Goal: Task Accomplishment & Management: Manage account settings

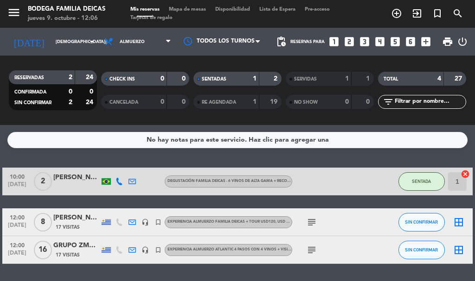
scroll to position [29, 0]
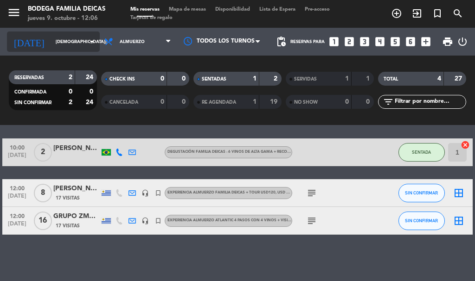
click at [51, 41] on input "[DEMOGRAPHIC_DATA][DATE]" at bounding box center [81, 42] width 61 height 14
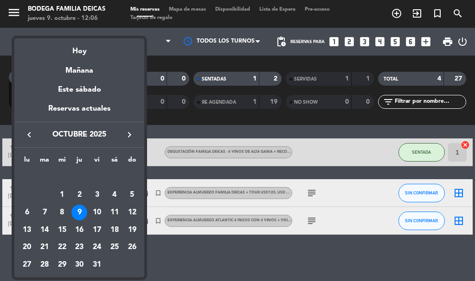
click at [220, 261] on div at bounding box center [237, 140] width 475 height 281
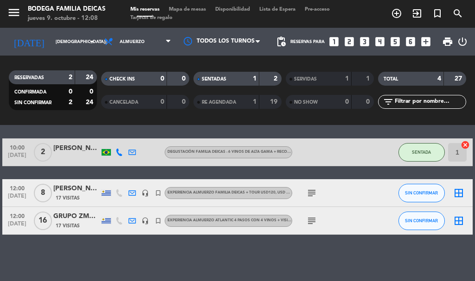
click at [82, 257] on div "No hay notas para este servicio. Haz clic para agregar una 10:00 [DATE] 2 [PERS…" at bounding box center [237, 203] width 475 height 156
click at [67, 218] on div "GRUPO ZMMG - [PERSON_NAME]" at bounding box center [76, 216] width 46 height 11
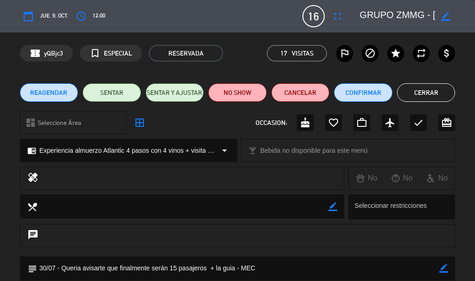
scroll to position [0, 41]
drag, startPoint x: 375, startPoint y: 14, endPoint x: 474, endPoint y: 66, distance: 112.0
click at [474, 66] on div "calendar_today [DEMOGRAPHIC_DATA]. 9, oct. access_time 12:00 16 GRUPO ZMMG - [P…" at bounding box center [237, 140] width 475 height 281
click at [427, 89] on button "Cerrar" at bounding box center [426, 92] width 58 height 19
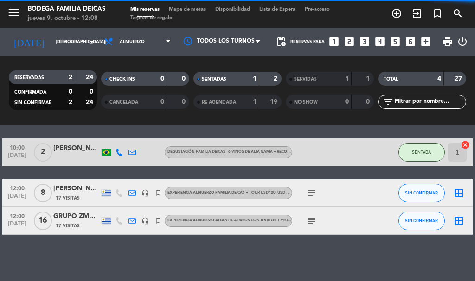
click at [135, 251] on div "No hay notas para este servicio. Haz clic para agregar una 10:00 [DATE] 2 [PERS…" at bounding box center [237, 203] width 475 height 156
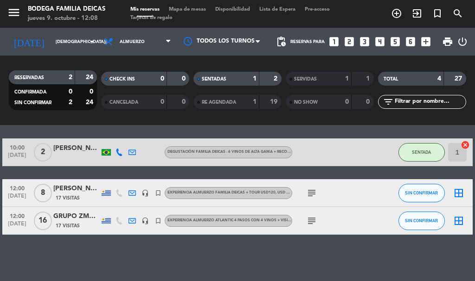
click at [68, 216] on div "GRUPO ZMMG - [PERSON_NAME]" at bounding box center [76, 216] width 46 height 11
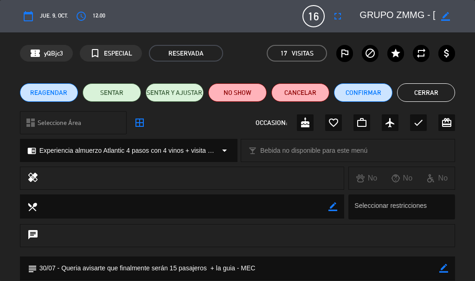
drag, startPoint x: 422, startPoint y: 91, endPoint x: 60, endPoint y: 257, distance: 397.9
click at [420, 96] on button "Cerrar" at bounding box center [426, 92] width 58 height 19
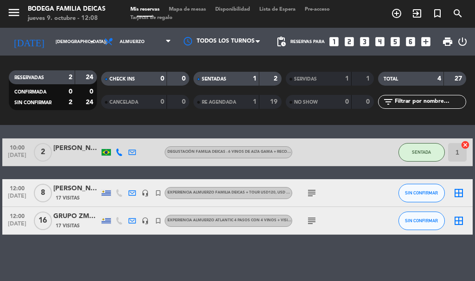
click at [59, 251] on div "No hay notas para este servicio. Haz clic para agregar una 10:00 [DATE] 2 [PERS…" at bounding box center [237, 203] width 475 height 156
click at [103, 261] on div "No hay notas para este servicio. Haz clic para agregar una 10:00 [DATE] 2 [PERS…" at bounding box center [237, 203] width 475 height 156
click at [420, 197] on button "SIN CONFIRMAR" at bounding box center [421, 193] width 46 height 19
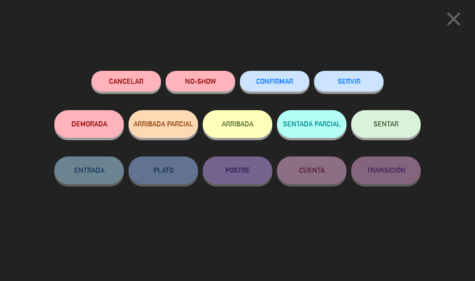
click at [349, 85] on button "SERVIR" at bounding box center [349, 81] width 70 height 21
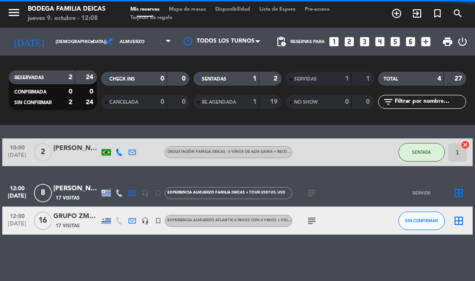
scroll to position [1, 0]
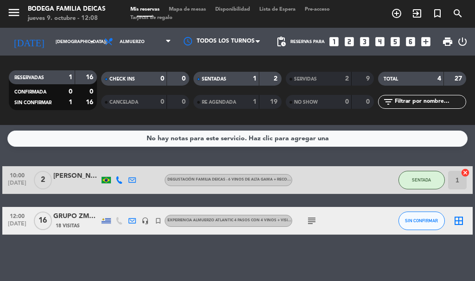
click at [297, 78] on span "SERVIDAS" at bounding box center [305, 79] width 23 height 5
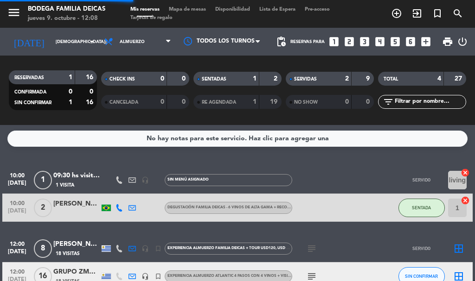
scroll to position [29, 0]
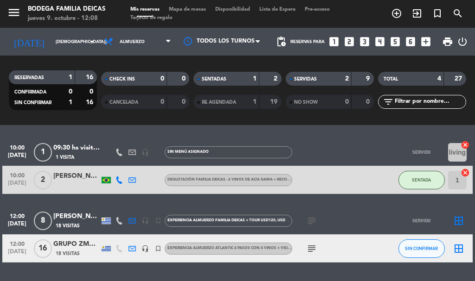
click at [62, 216] on div "[PERSON_NAME] - [PERSON_NAME]" at bounding box center [76, 216] width 46 height 11
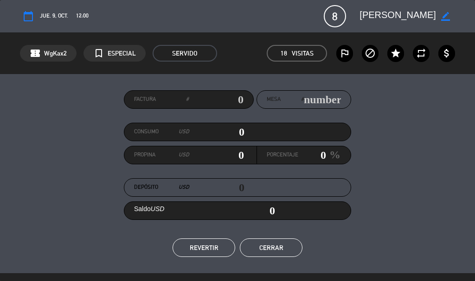
click at [199, 244] on button "REVERTIR" at bounding box center [203, 248] width 63 height 19
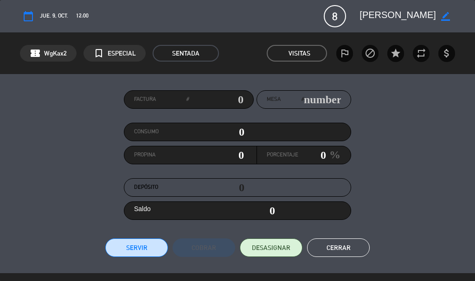
drag, startPoint x: 344, startPoint y: 247, endPoint x: 342, endPoint y: 242, distance: 5.0
click at [341, 247] on button "Cerrar" at bounding box center [338, 248] width 63 height 19
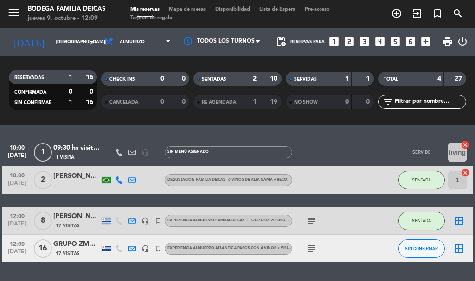
click at [68, 242] on div "GRUPO ZMMG - [PERSON_NAME]" at bounding box center [76, 244] width 46 height 11
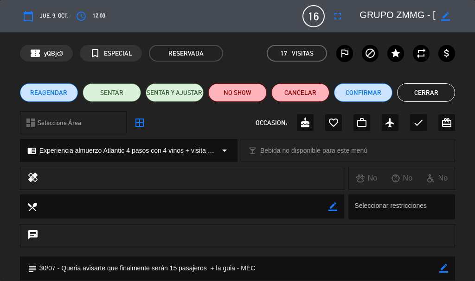
drag, startPoint x: 433, startPoint y: 92, endPoint x: 0, endPoint y: 112, distance: 433.0
click at [433, 91] on button "Cerrar" at bounding box center [426, 92] width 58 height 19
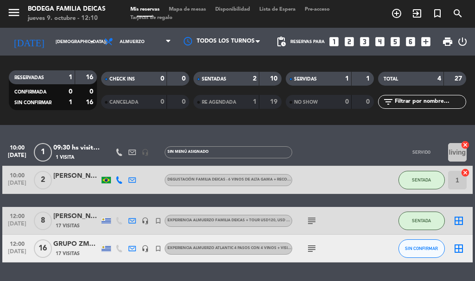
click at [63, 212] on div "[PERSON_NAME] - [PERSON_NAME]" at bounding box center [76, 216] width 46 height 11
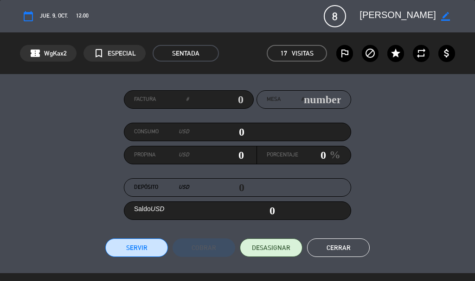
scroll to position [0, 21]
drag, startPoint x: 377, startPoint y: 13, endPoint x: 467, endPoint y: 46, distance: 96.5
click at [468, 47] on div "calendar_today [DEMOGRAPHIC_DATA]. 9, oct. 12:00 8 [PERSON_NAME] - [PERSON_NAME…" at bounding box center [237, 140] width 475 height 281
click at [345, 246] on button "Cerrar" at bounding box center [338, 248] width 63 height 19
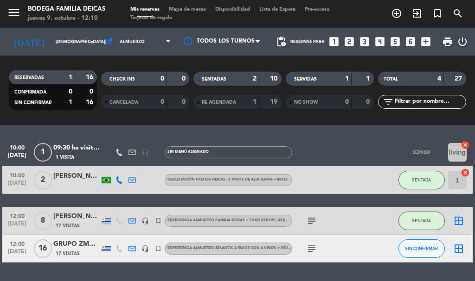
click at [63, 242] on div "GRUPO ZMMG - [PERSON_NAME]" at bounding box center [76, 244] width 46 height 11
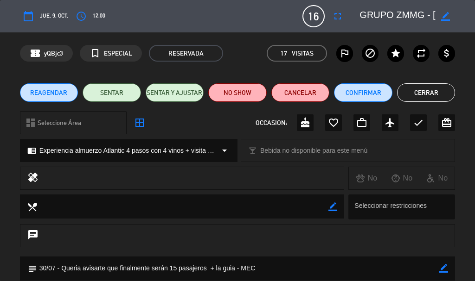
scroll to position [0, 41]
drag, startPoint x: 395, startPoint y: 10, endPoint x: 474, endPoint y: 79, distance: 105.2
click at [474, 79] on div "calendar_today [DEMOGRAPHIC_DATA]. 9, oct. access_time 12:00 16 GRUPO ZMMG - [P…" at bounding box center [237, 140] width 475 height 281
click at [420, 93] on button "Cerrar" at bounding box center [426, 92] width 58 height 19
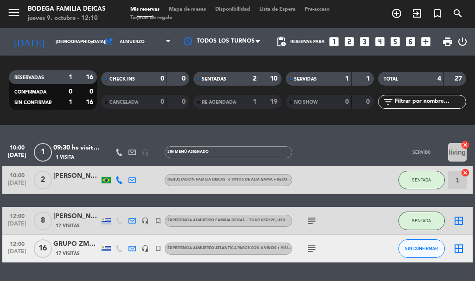
click at [76, 251] on span "17 Visitas" at bounding box center [68, 253] width 24 height 7
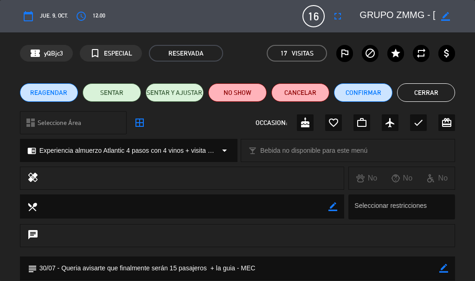
click at [446, 88] on button "Cerrar" at bounding box center [426, 92] width 58 height 19
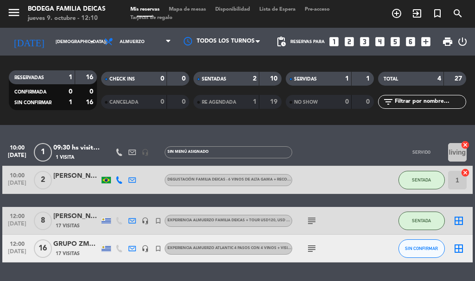
click at [64, 220] on div "[PERSON_NAME] - [PERSON_NAME]" at bounding box center [76, 216] width 46 height 11
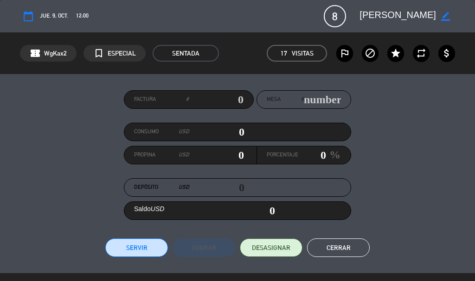
click at [414, 18] on textarea at bounding box center [397, 16] width 76 height 17
click at [329, 249] on button "Cerrar" at bounding box center [338, 248] width 63 height 19
